Goal: Communication & Community: Answer question/provide support

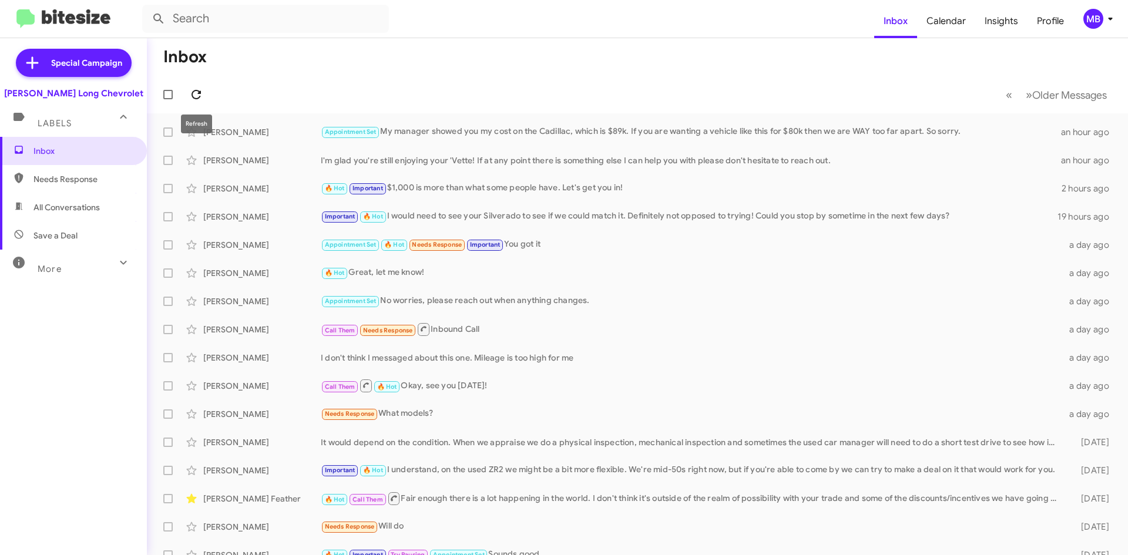
click at [187, 95] on span at bounding box center [195, 95] width 23 height 14
click at [283, 358] on div "[PERSON_NAME]" at bounding box center [261, 358] width 117 height 12
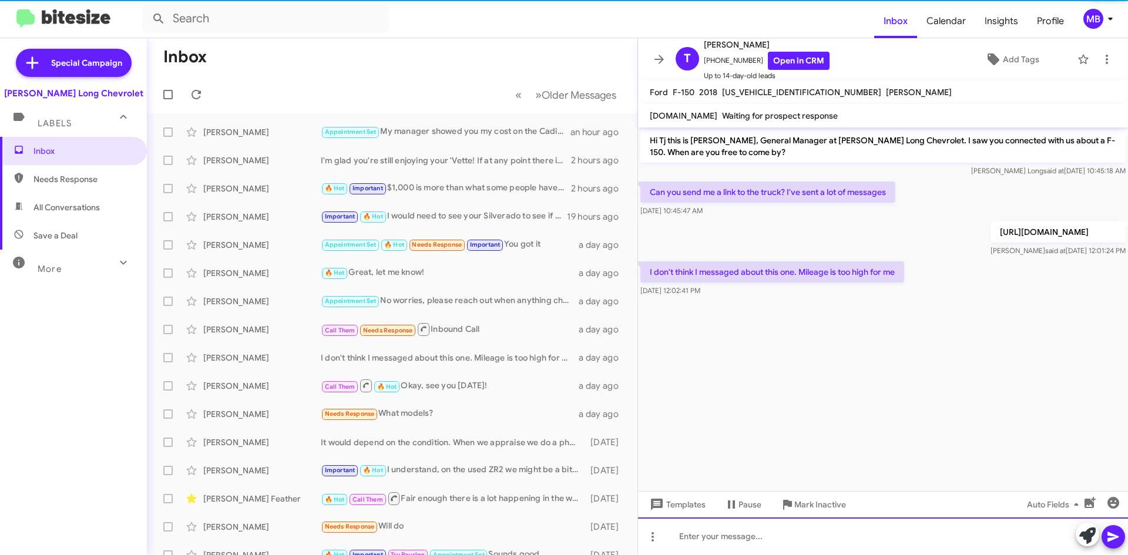
drag, startPoint x: 896, startPoint y: 540, endPoint x: 905, endPoint y: 545, distance: 10.0
click at [899, 542] on div at bounding box center [883, 537] width 490 height 38
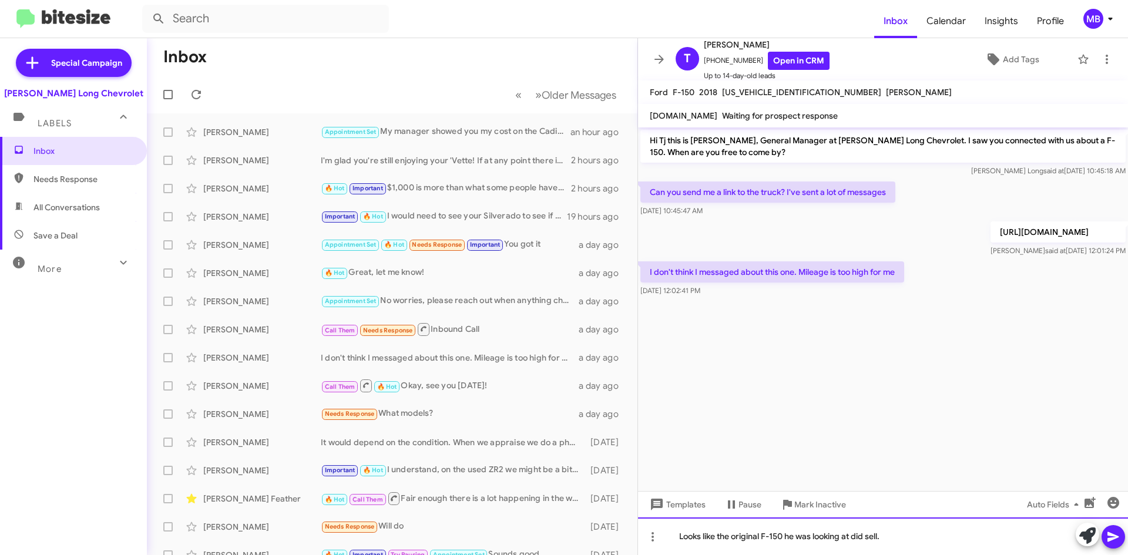
click at [913, 537] on div "Looks like the original F-150 he was looking at did sell." at bounding box center [883, 537] width 490 height 38
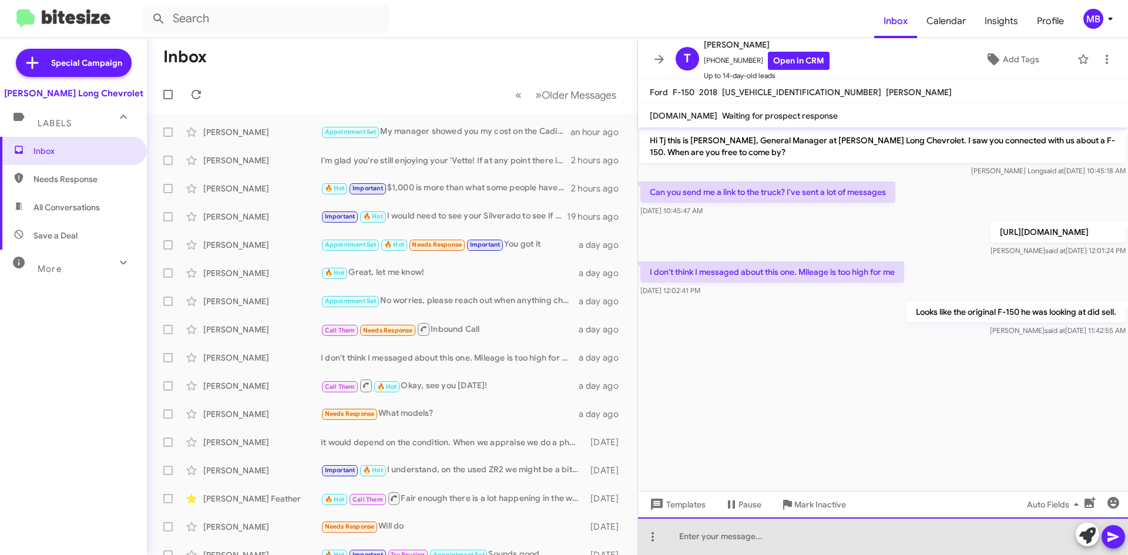
click at [810, 533] on div at bounding box center [883, 537] width 490 height 38
drag, startPoint x: 929, startPoint y: 538, endPoint x: 797, endPoint y: 533, distance: 132.9
click at [793, 535] on div "What mileage were you looking for? I know you were wanting a cheaper F-150." at bounding box center [883, 537] width 490 height 38
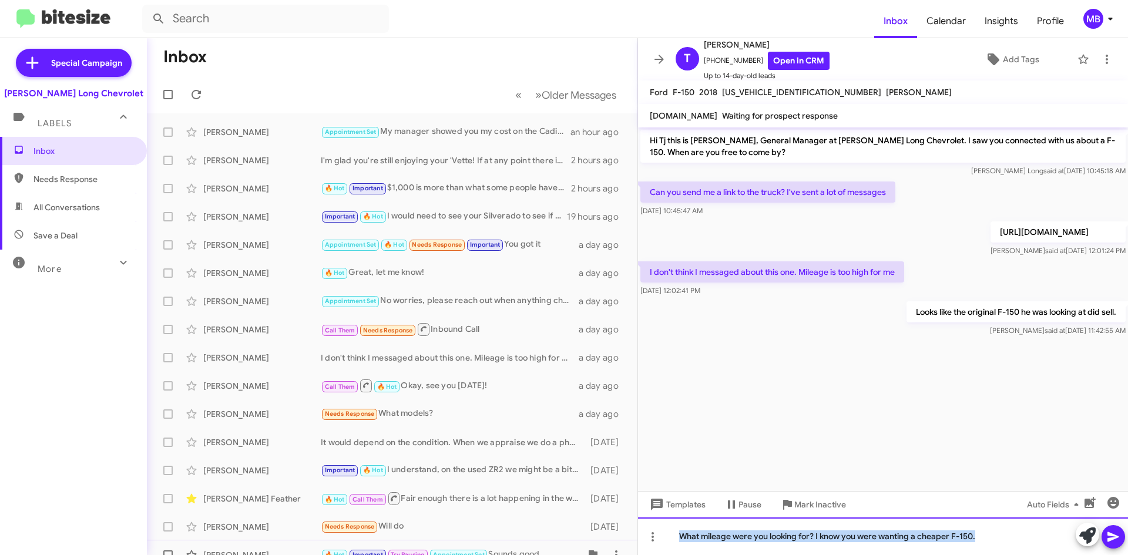
drag, startPoint x: 1042, startPoint y: 537, endPoint x: 600, endPoint y: 545, distance: 441.2
click at [600, 545] on div "Inbox « Previous » Next Older Messages [PERSON_NAME] Appointment Set My manager…" at bounding box center [637, 296] width 981 height 517
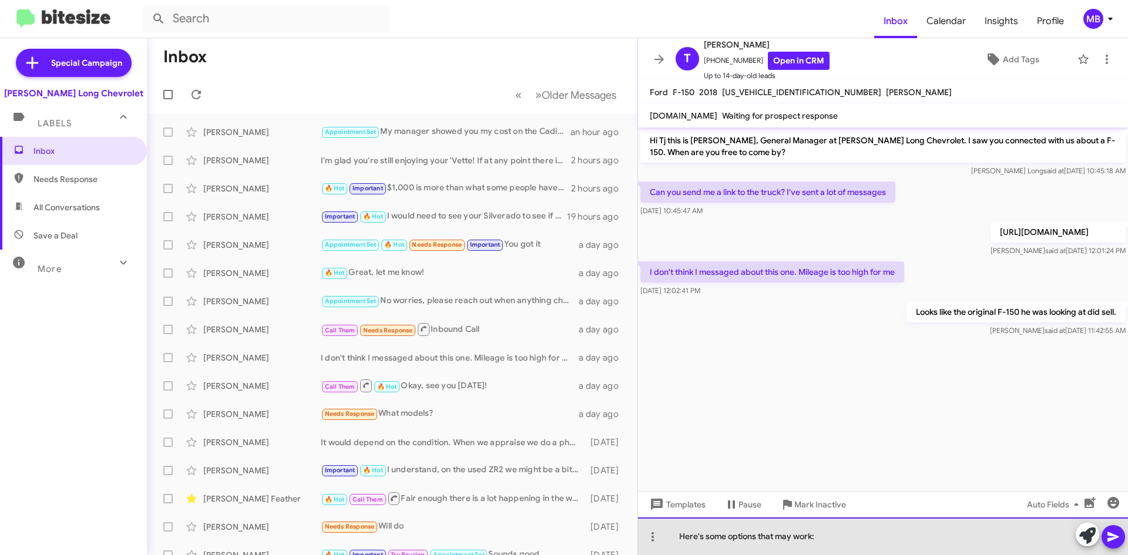
click at [858, 545] on div "Here's some options that may work:" at bounding box center [883, 537] width 490 height 38
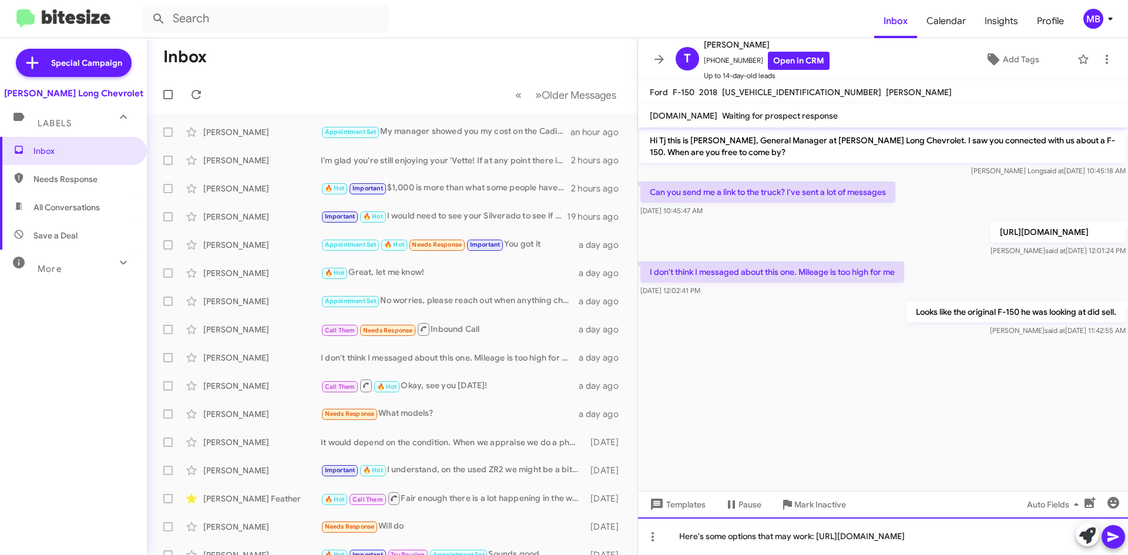
click at [856, 540] on div "Here's some options that may work: [URL][DOMAIN_NAME]" at bounding box center [883, 537] width 490 height 38
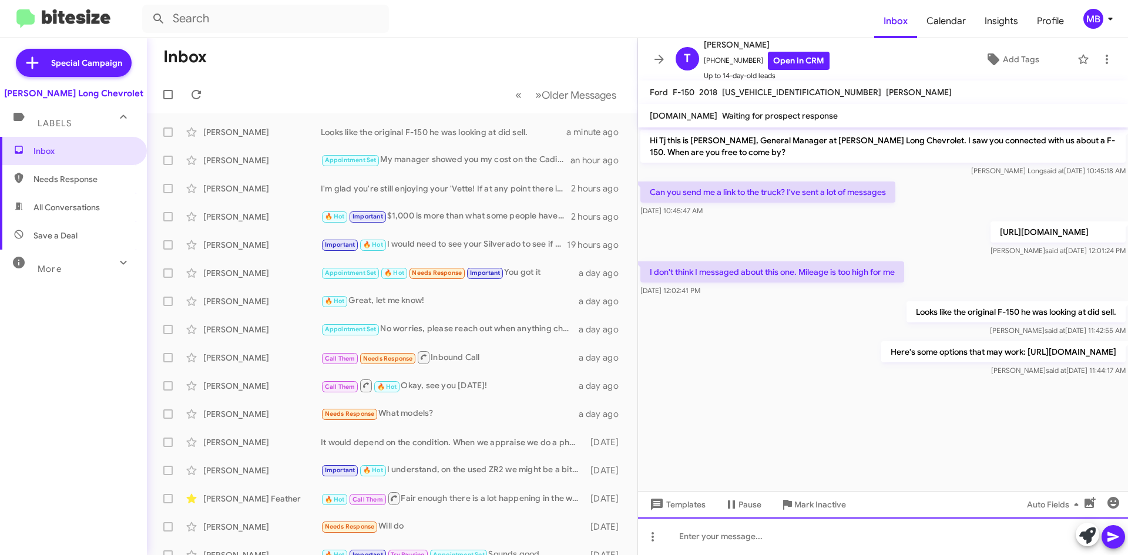
click at [757, 552] on div at bounding box center [883, 537] width 490 height 38
